Goal: Transaction & Acquisition: Purchase product/service

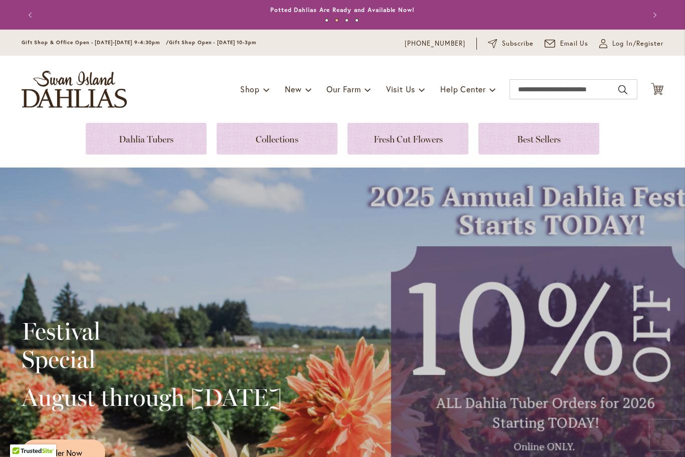
click at [176, 143] on link at bounding box center [146, 139] width 121 height 32
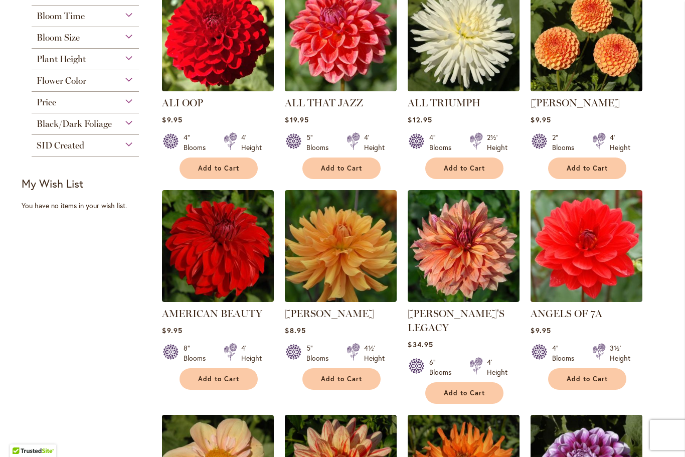
scroll to position [484, 0]
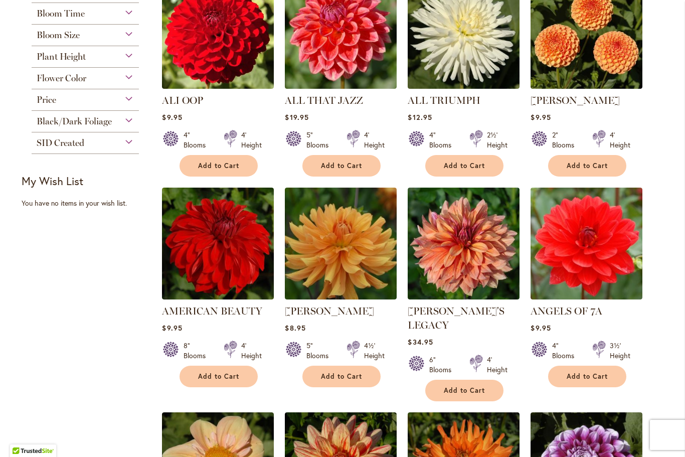
click at [682, 381] on div "Skip to Content Gift Shop & Office Open - Monday-Friday 9-4:30pm / Gift Shop Op…" at bounding box center [342, 346] width 685 height 1600
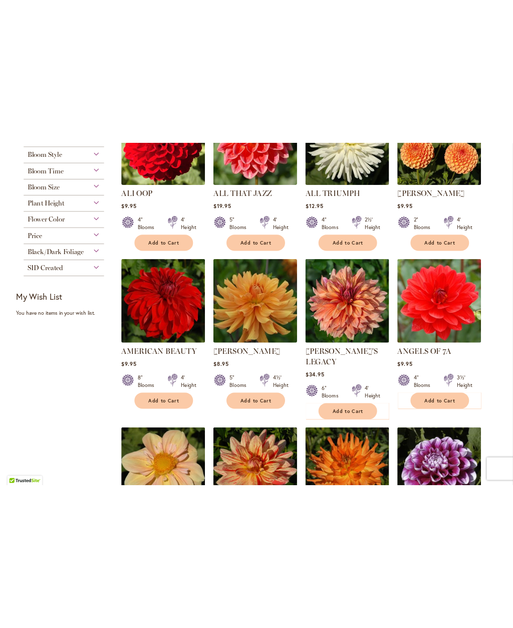
scroll to position [0, 0]
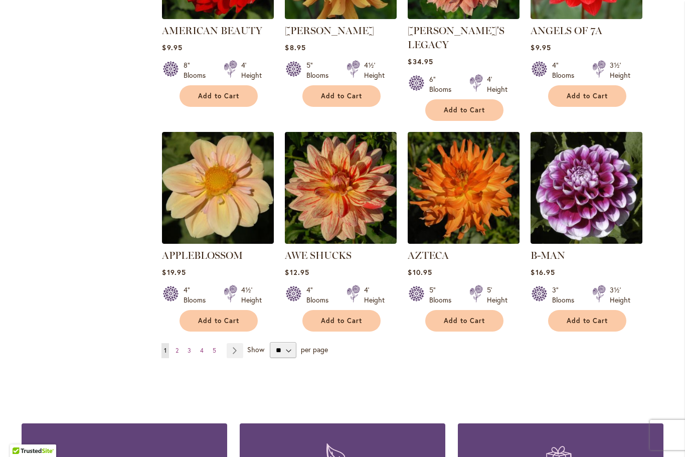
scroll to position [827, 0]
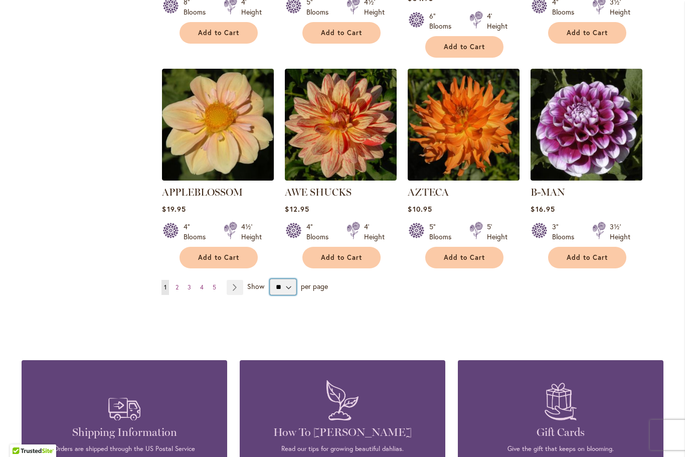
click at [290, 279] on select "** ** ** **" at bounding box center [283, 287] width 27 height 16
select select "**"
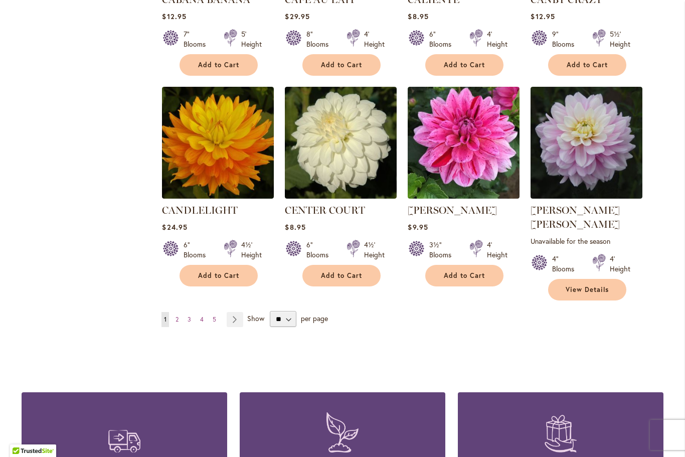
scroll to position [3422, 0]
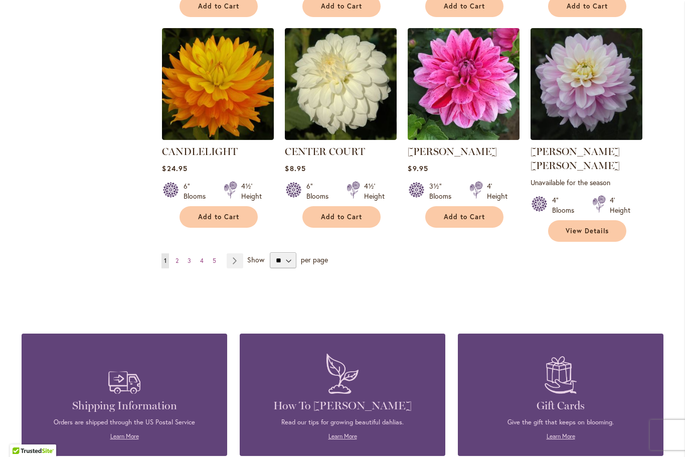
click at [178, 257] on span "2" at bounding box center [176, 261] width 3 height 8
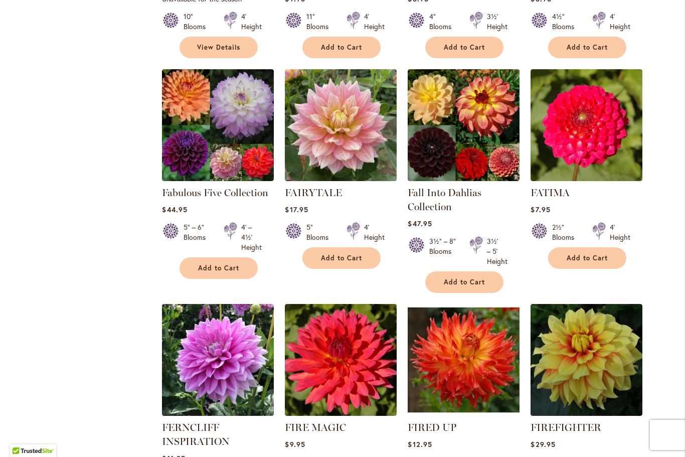
scroll to position [3268, 0]
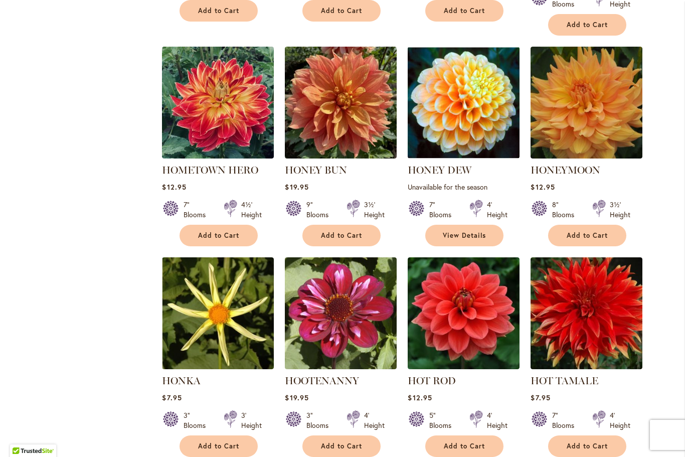
scroll to position [2853, 0]
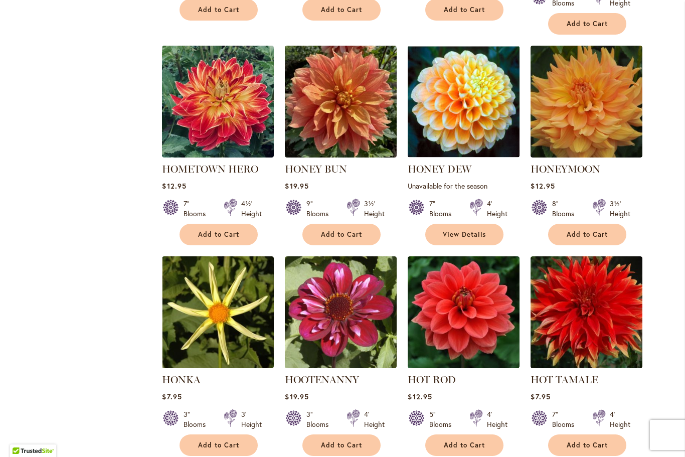
click at [618, 266] on img at bounding box center [586, 312] width 112 height 112
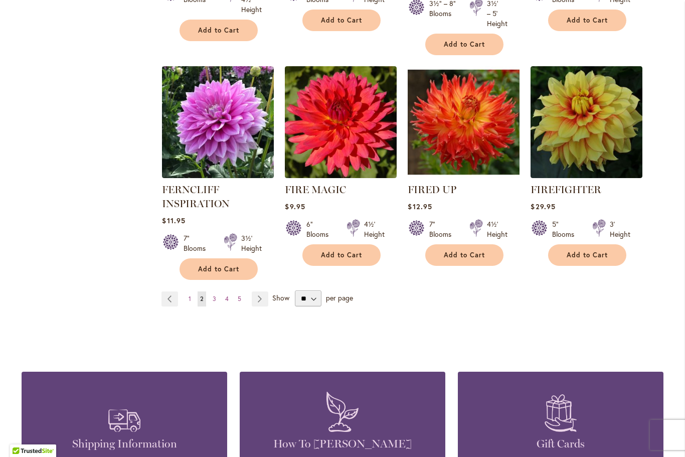
scroll to position [3475, 0]
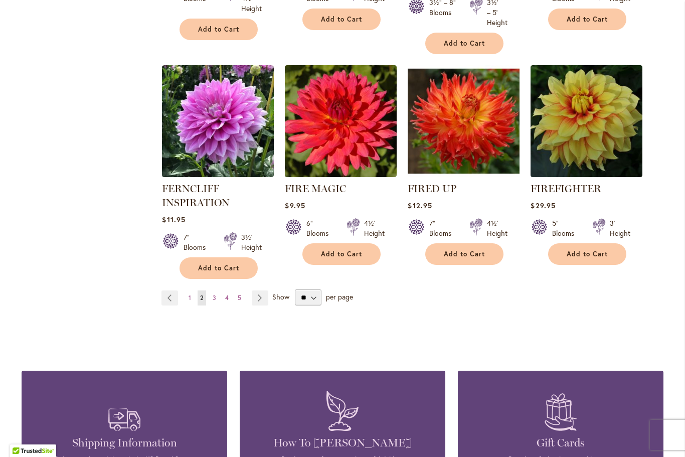
click at [216, 290] on link "Page 3" at bounding box center [214, 297] width 9 height 15
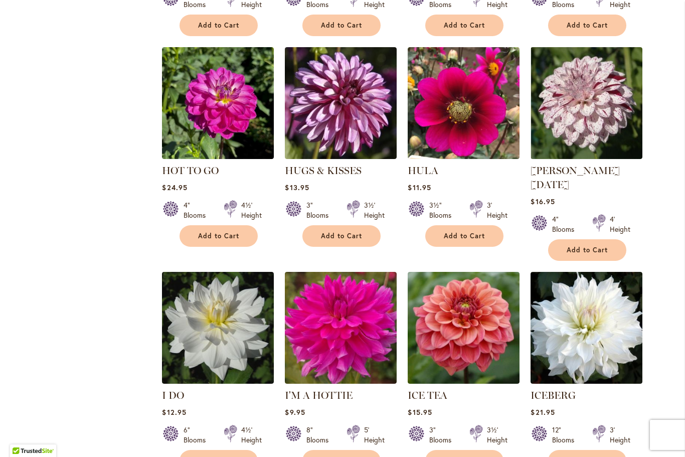
scroll to position [3275, 0]
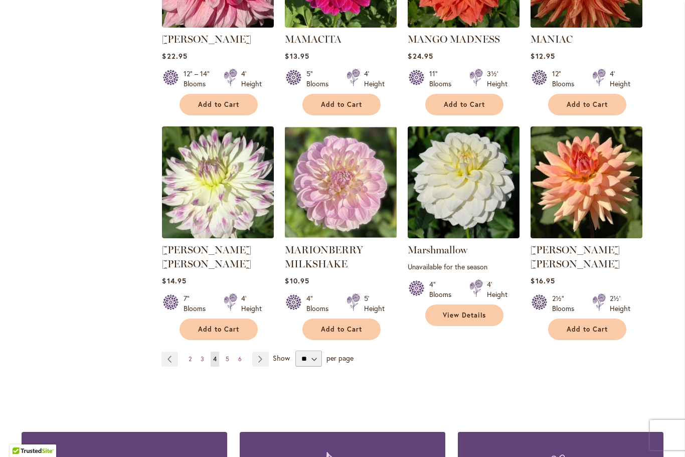
scroll to position [3401, 0]
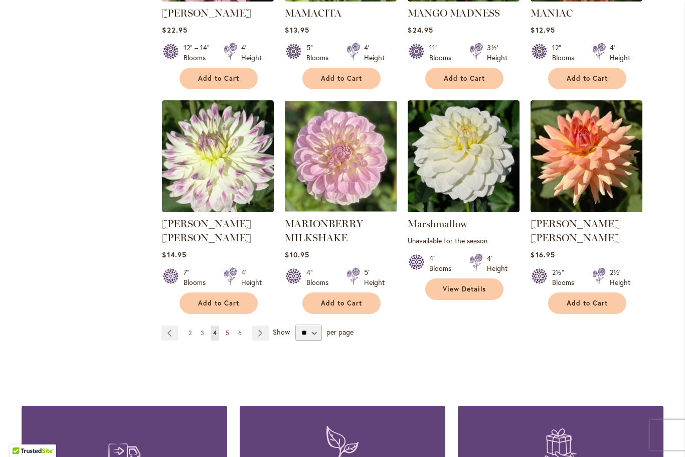
click at [230, 325] on link "Page 5" at bounding box center [227, 332] width 9 height 15
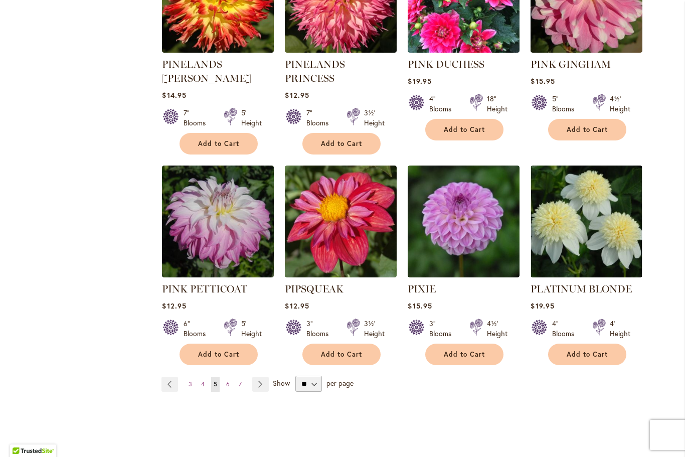
scroll to position [3340, 0]
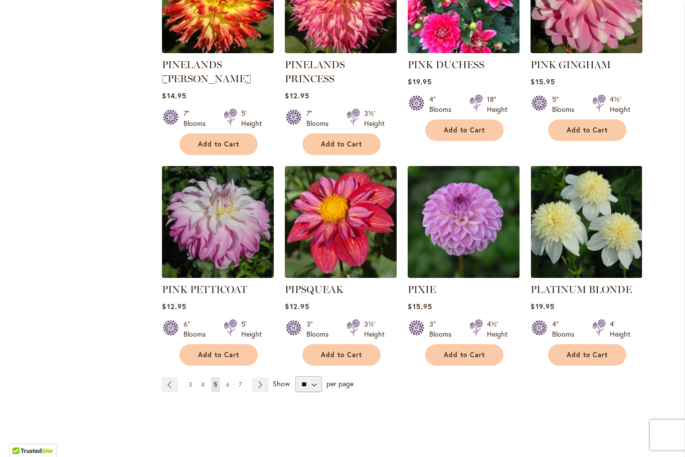
click at [230, 377] on link "Page 6" at bounding box center [228, 384] width 9 height 15
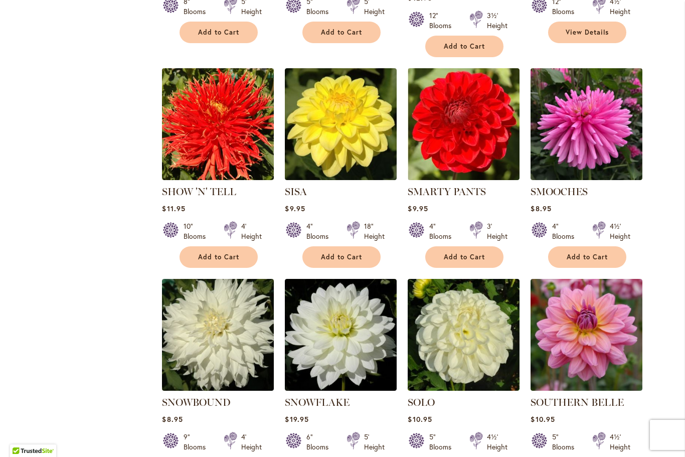
scroll to position [1507, 0]
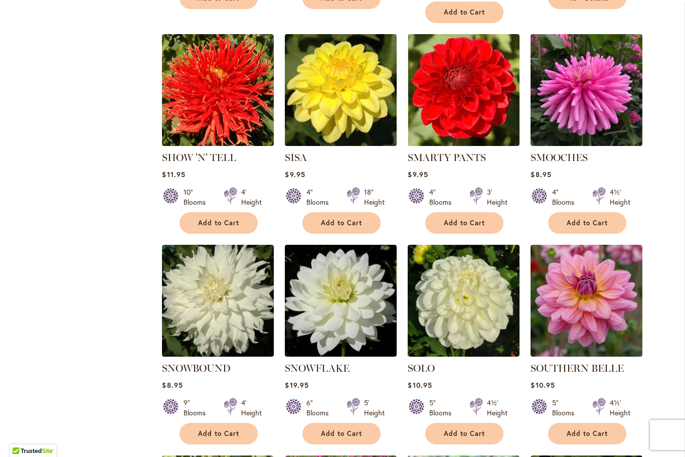
click at [490, 307] on img at bounding box center [463, 301] width 112 height 112
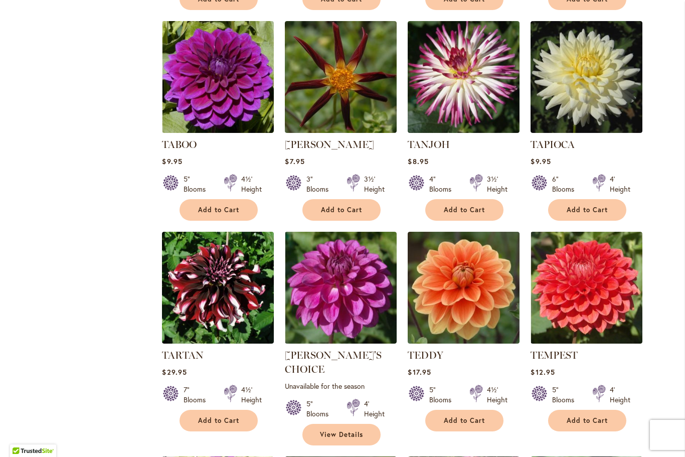
scroll to position [2798, 0]
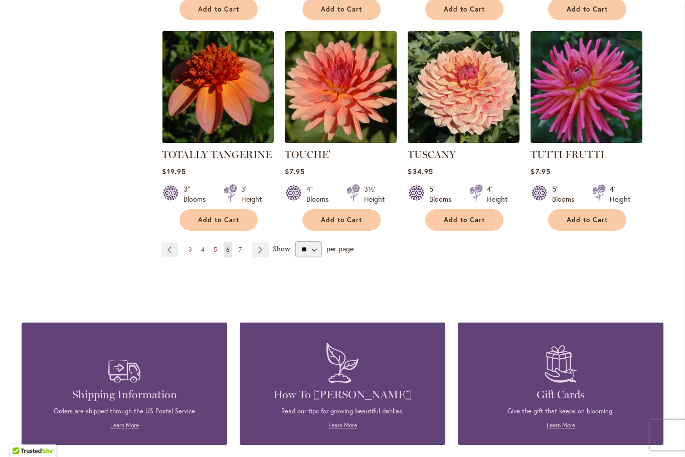
scroll to position [3433, 0]
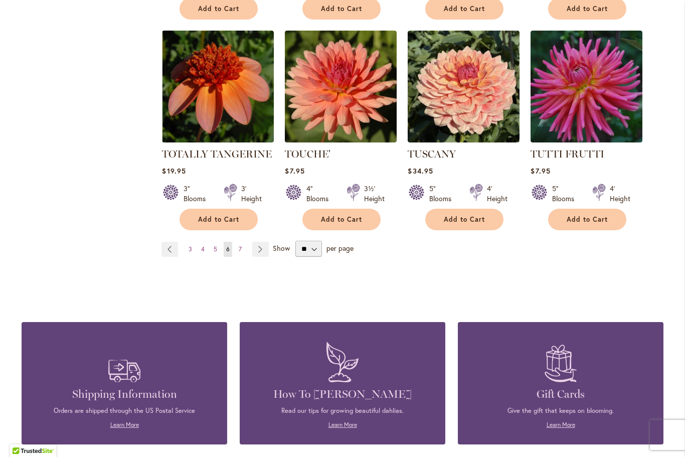
click at [191, 245] on span "3" at bounding box center [190, 249] width 4 height 8
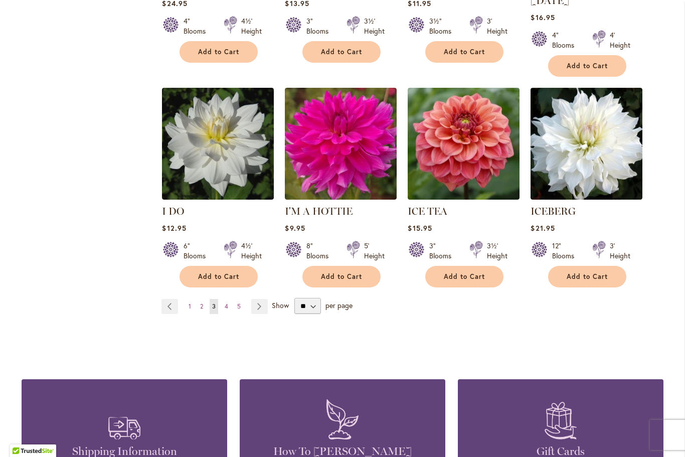
scroll to position [3477, 0]
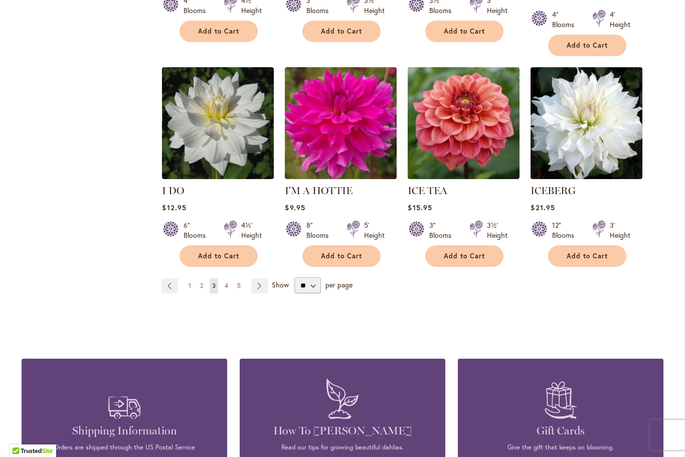
click at [204, 278] on link "Page 2" at bounding box center [201, 285] width 8 height 15
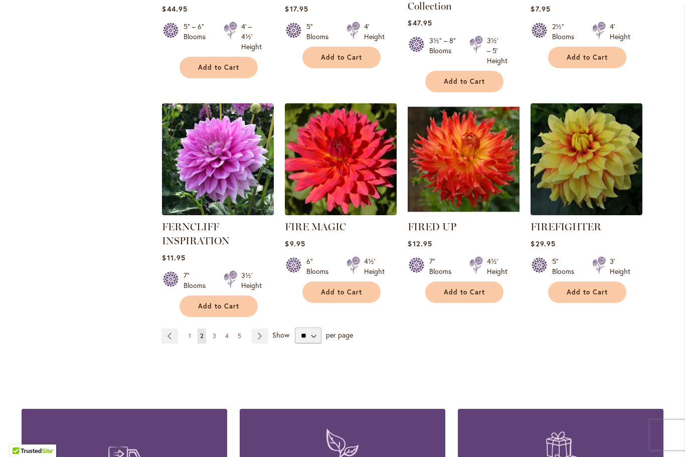
scroll to position [3429, 0]
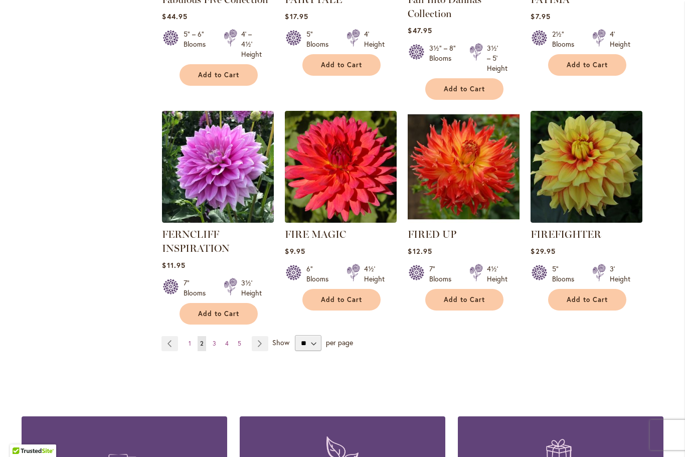
click at [189, 339] on span "1" at bounding box center [189, 343] width 3 height 8
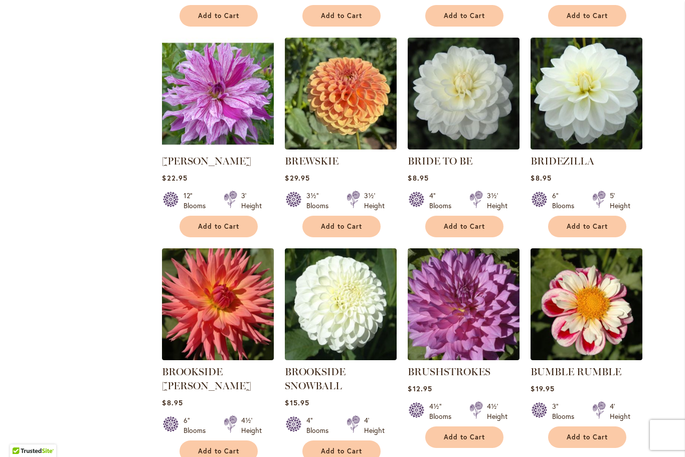
scroll to position [2778, 0]
